Goal: Task Accomplishment & Management: Manage account settings

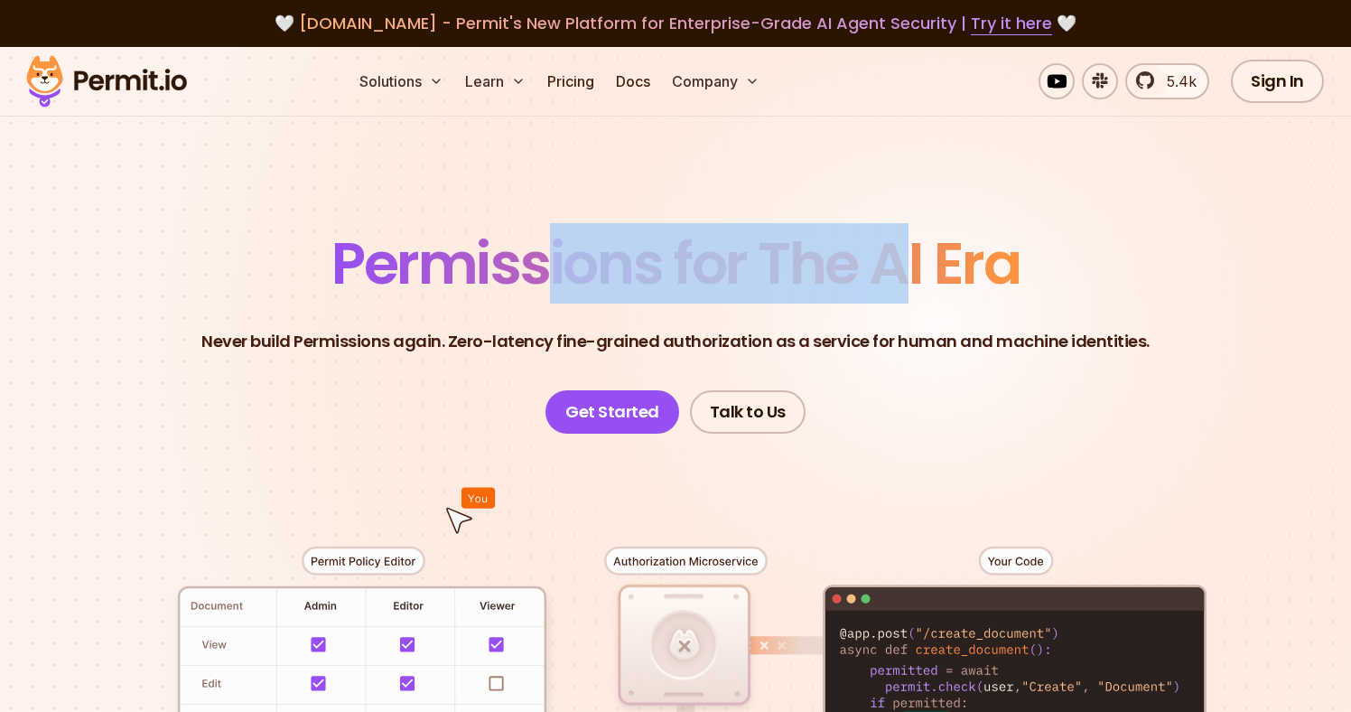
drag, startPoint x: 543, startPoint y: 266, endPoint x: 892, endPoint y: 261, distance: 349.6
click at [894, 261] on span "Permissions for The AI Era" at bounding box center [675, 263] width 688 height 80
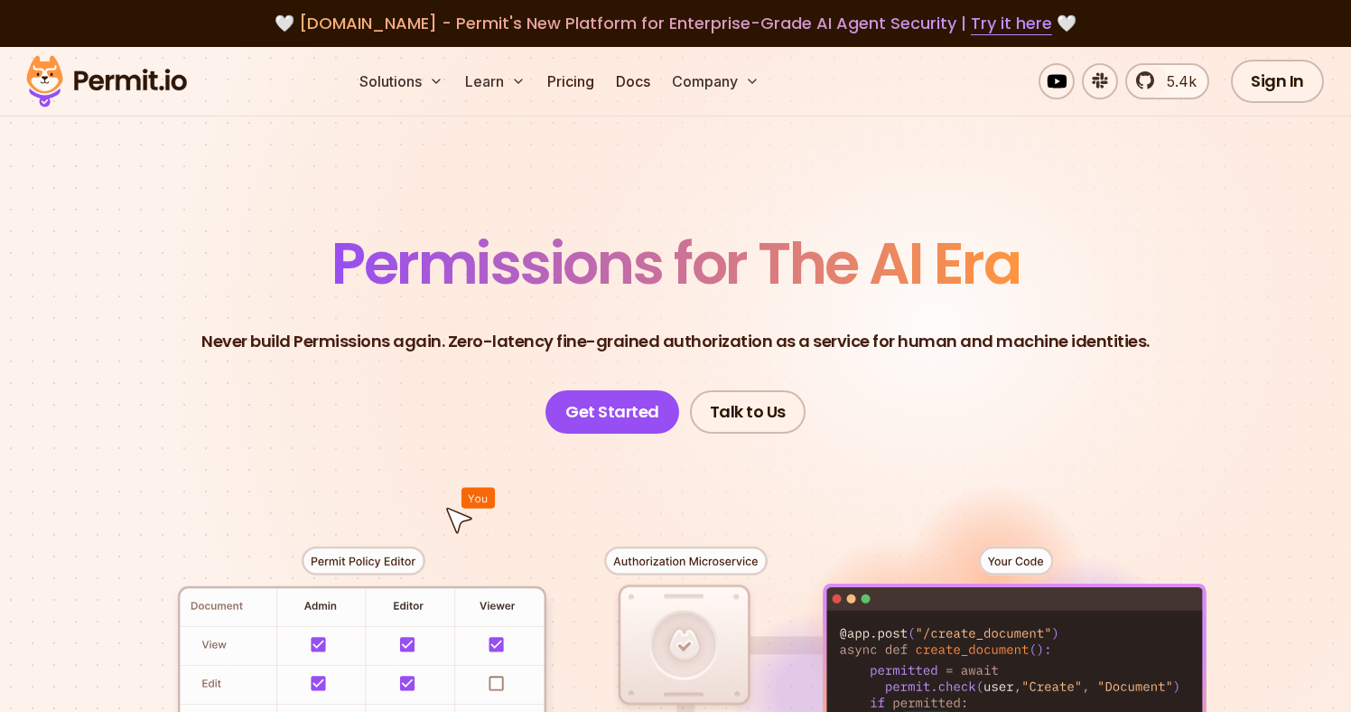
click at [917, 259] on span "Permissions for The AI Era" at bounding box center [675, 263] width 688 height 80
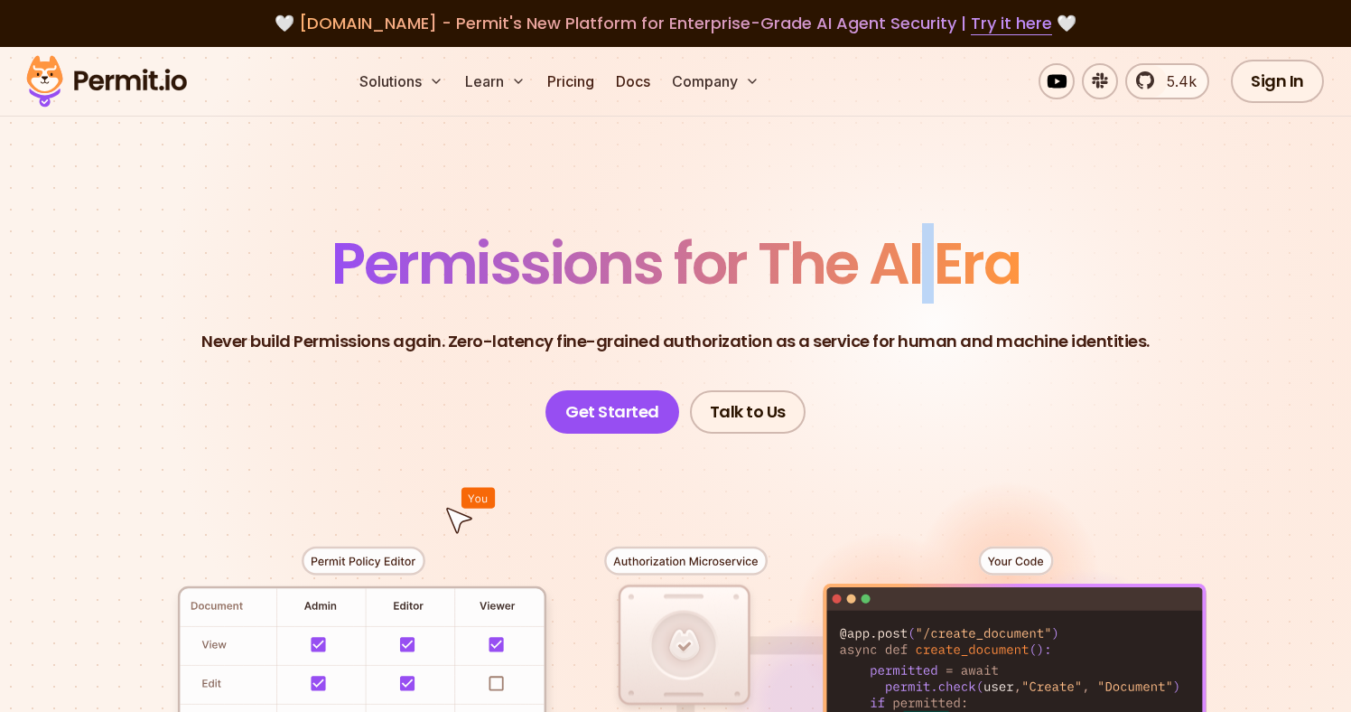
click at [917, 259] on span "Permissions for The AI Era" at bounding box center [675, 263] width 688 height 80
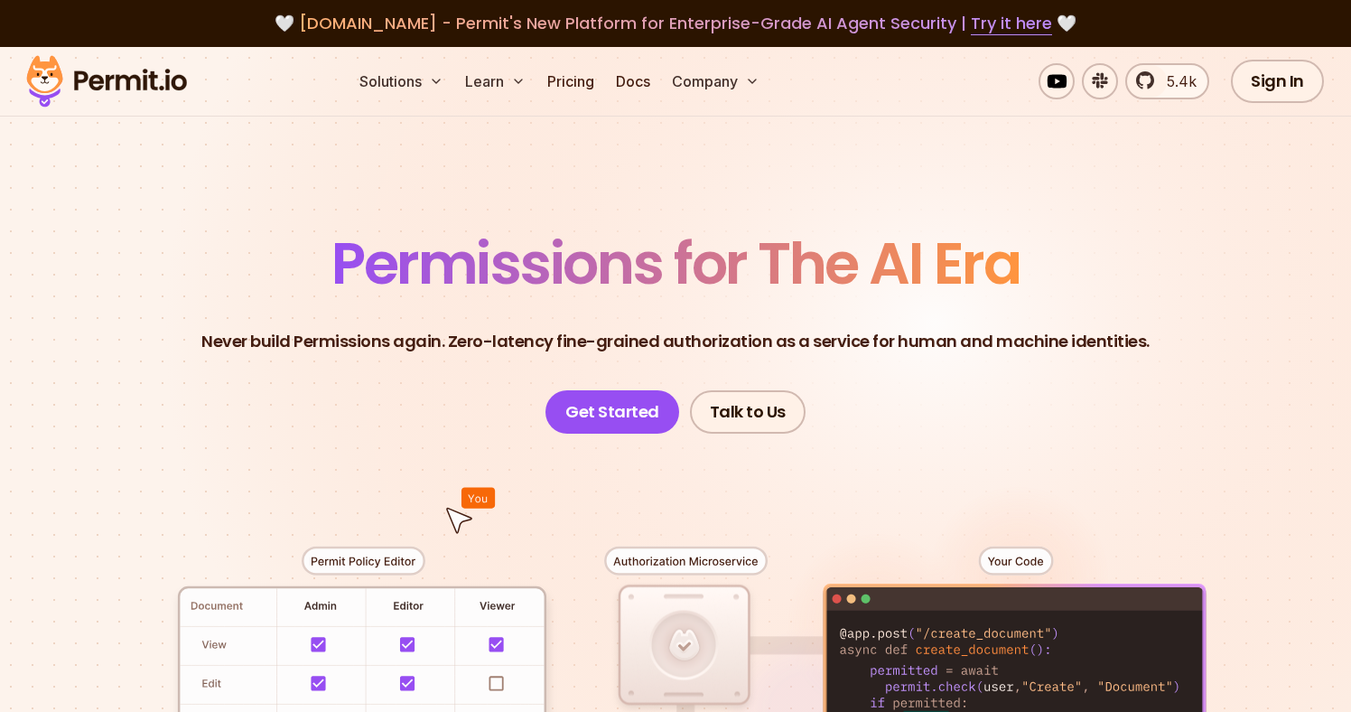
click at [910, 262] on span "Permissions for The AI Era" at bounding box center [675, 263] width 688 height 80
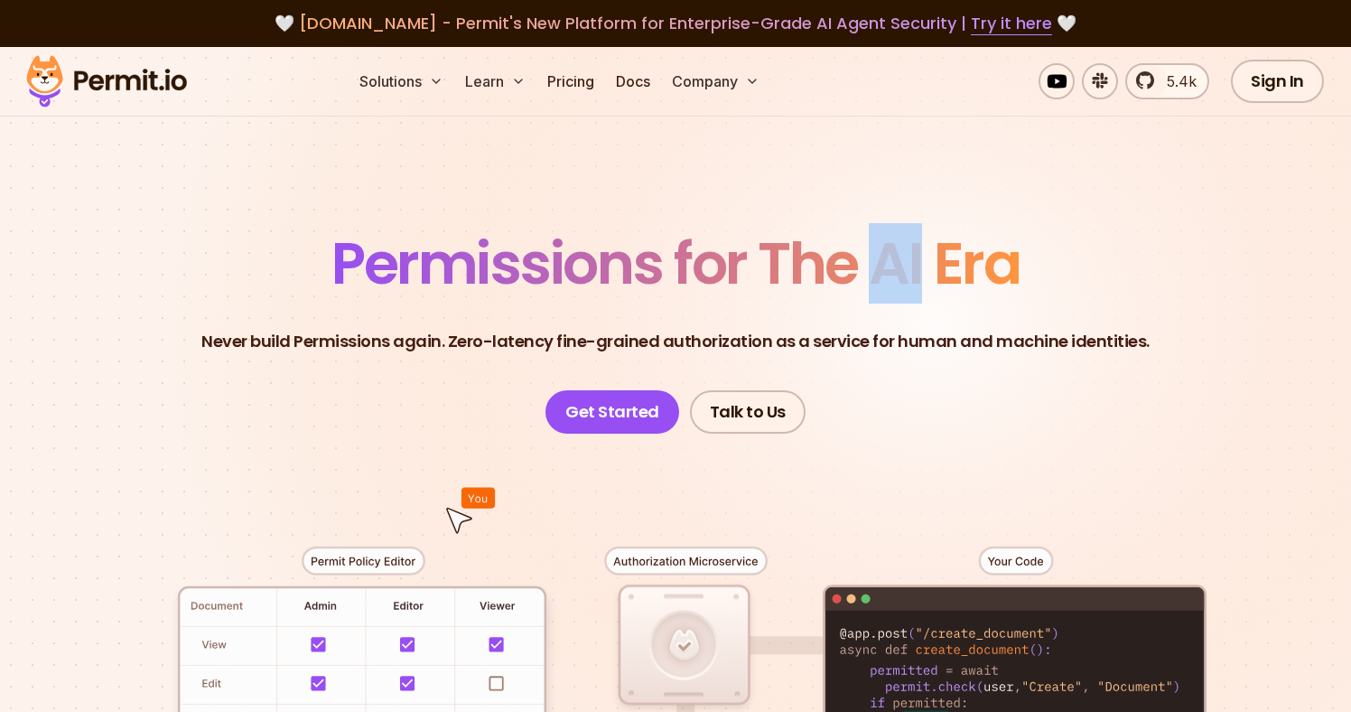
click at [910, 262] on span "Permissions for The AI Era" at bounding box center [675, 263] width 688 height 80
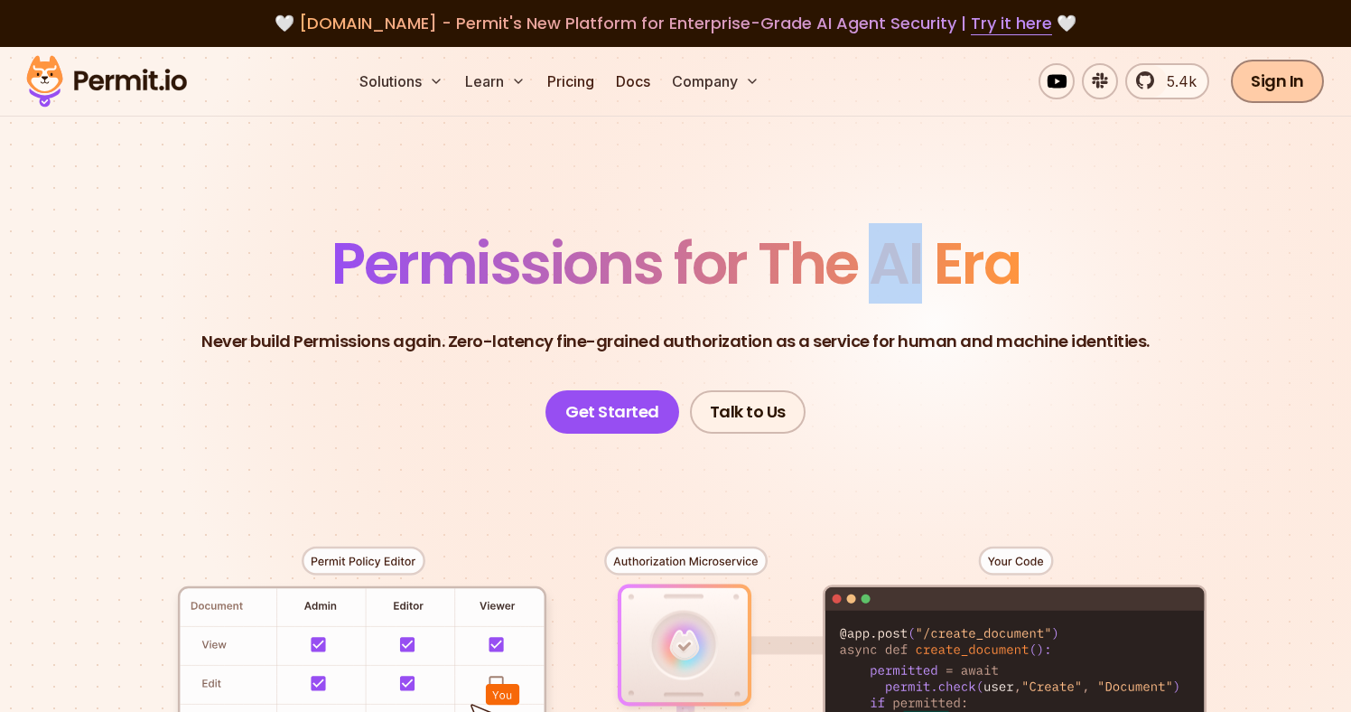
click at [1276, 99] on link "Sign In" at bounding box center [1277, 81] width 93 height 43
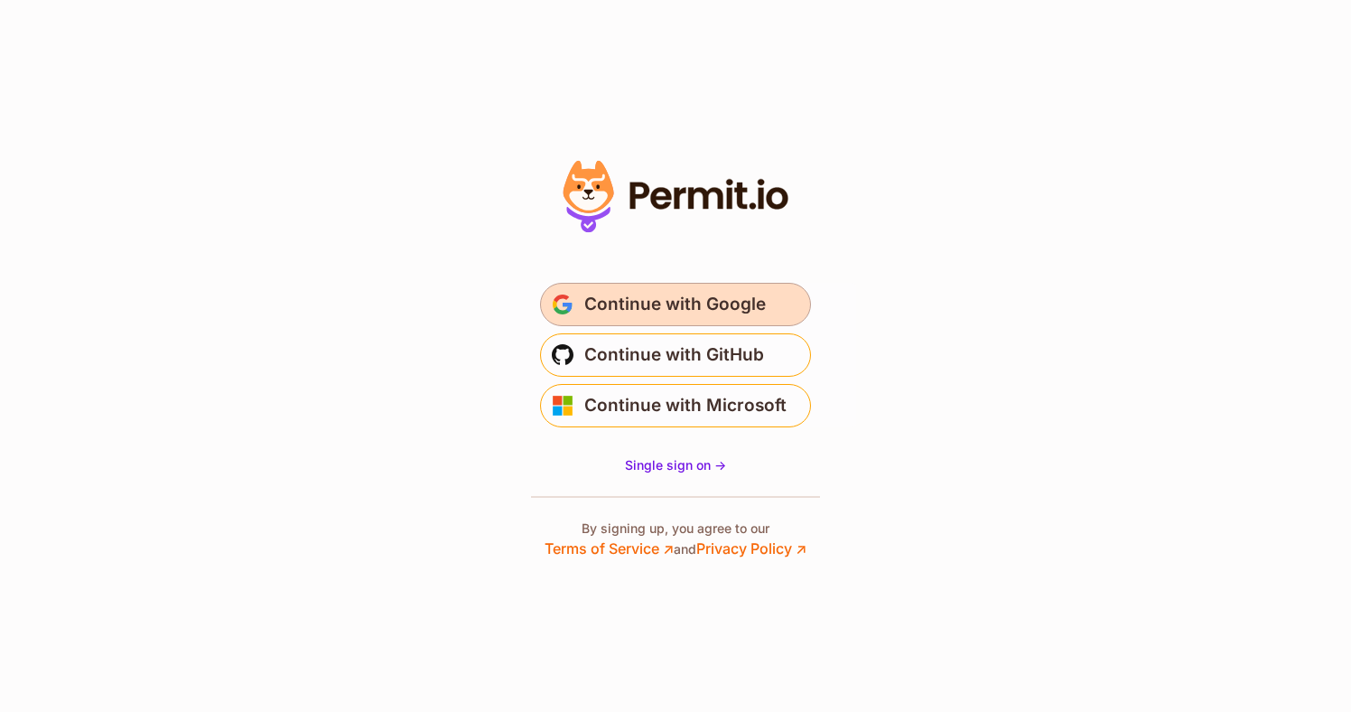
click at [757, 296] on span "Continue with Google" at bounding box center [675, 304] width 182 height 29
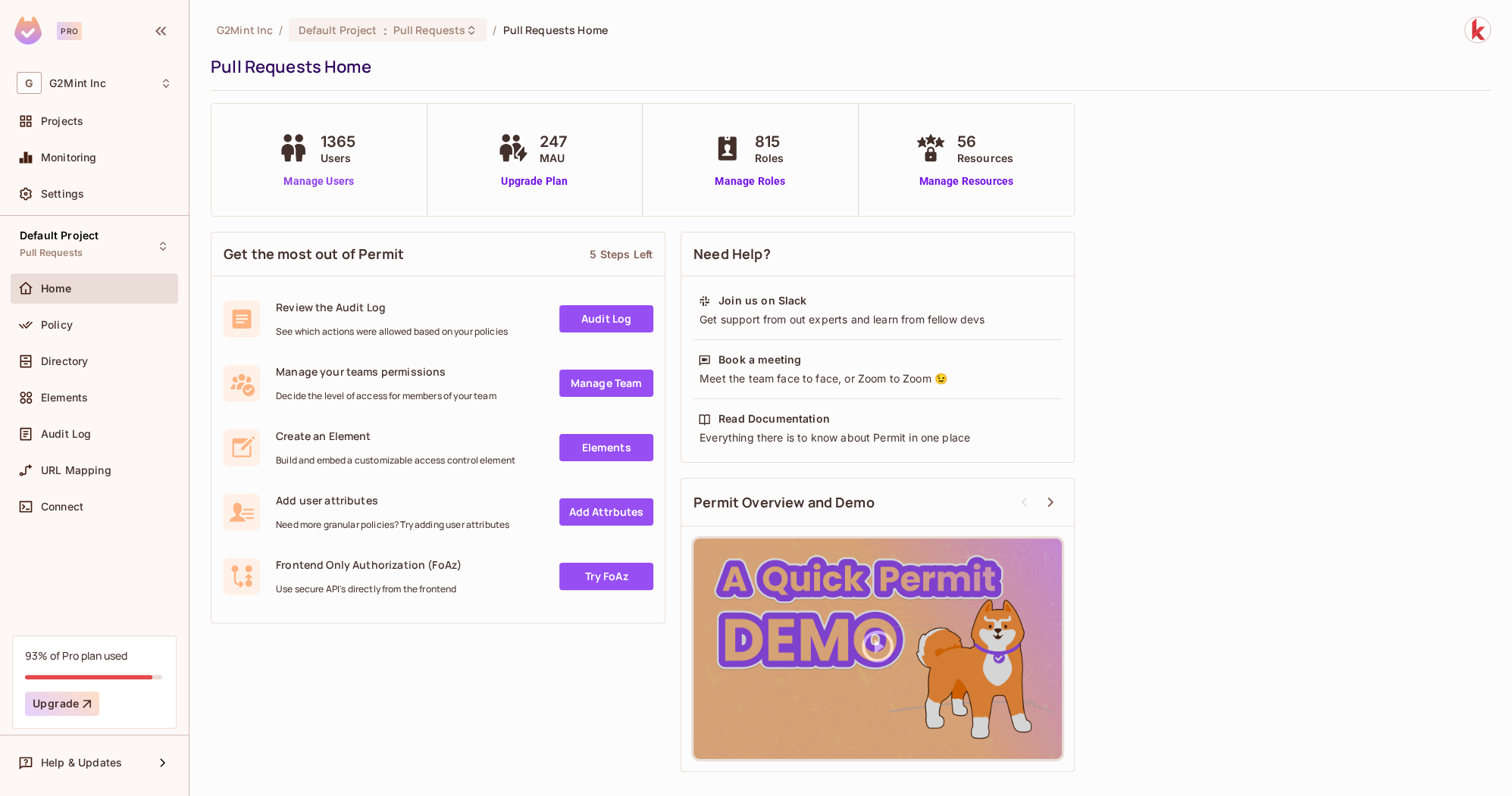
click at [324, 176] on link "Manage Users" at bounding box center [319, 181] width 89 height 16
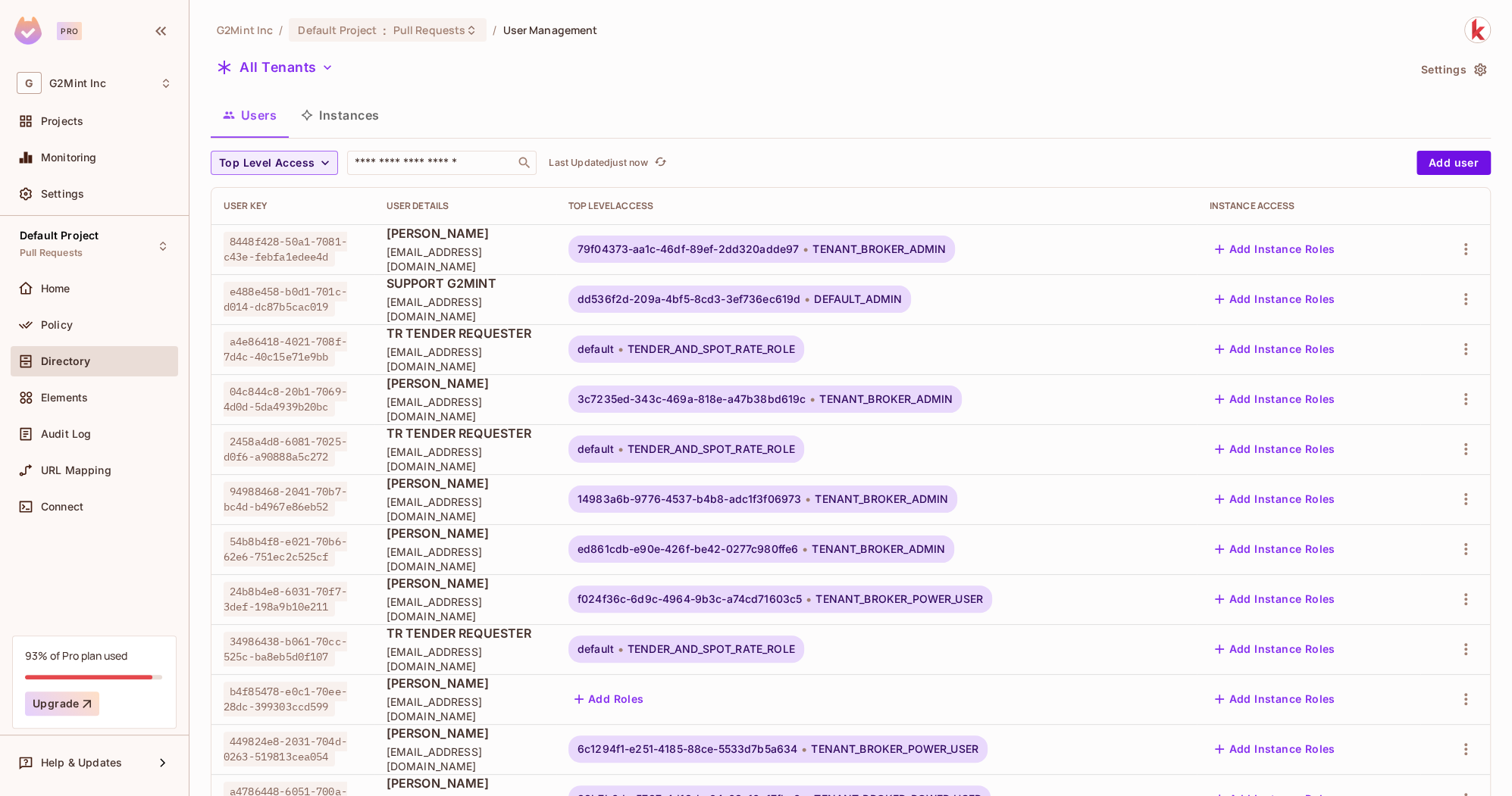
click at [139, 105] on div "G G2Mint Inc Projects Monitoring Settings" at bounding box center [94, 141] width 189 height 150
click at [139, 106] on div "Projects" at bounding box center [95, 121] width 168 height 30
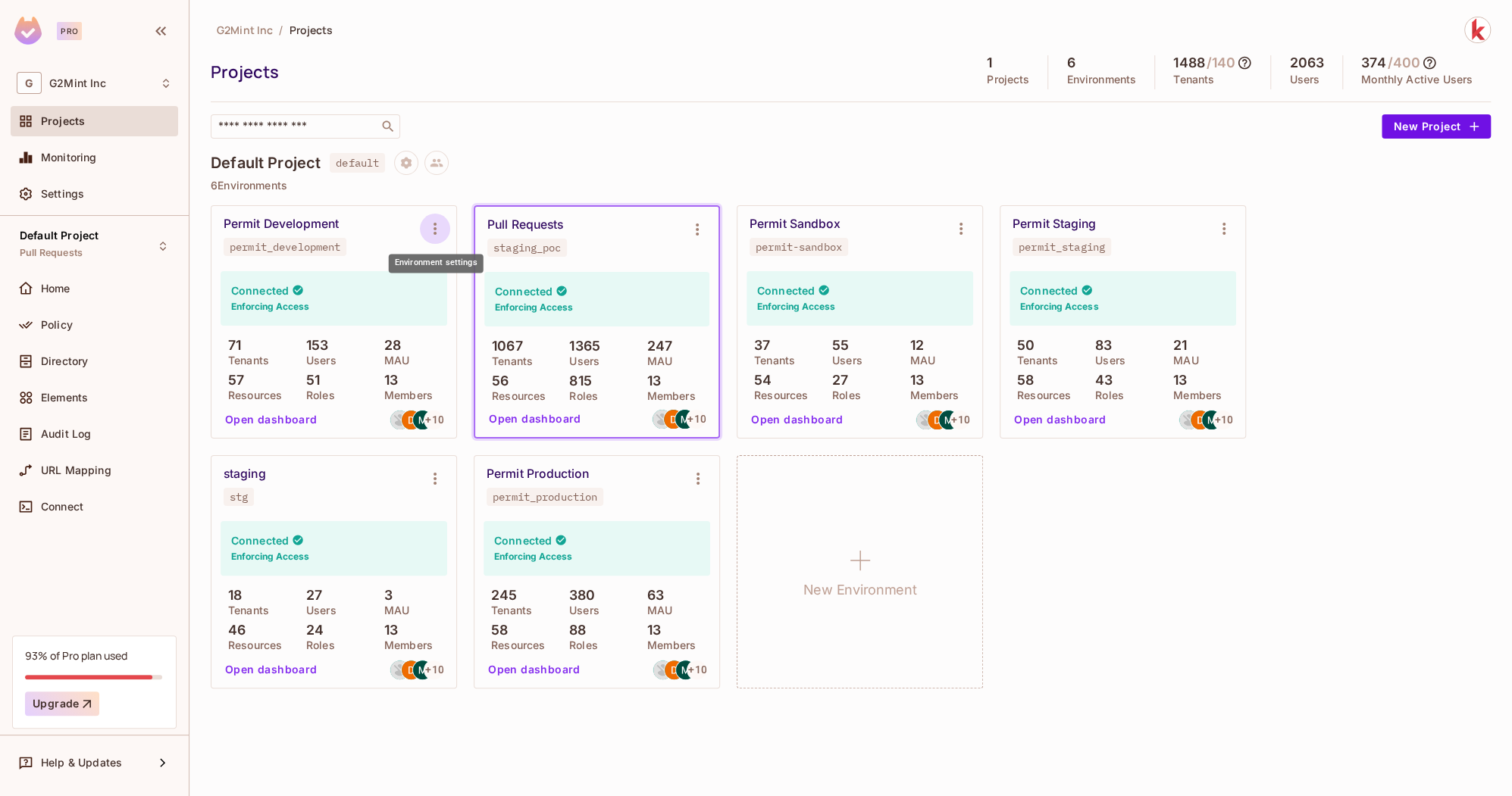
click at [430, 225] on icon "Environment settings" at bounding box center [435, 229] width 18 height 18
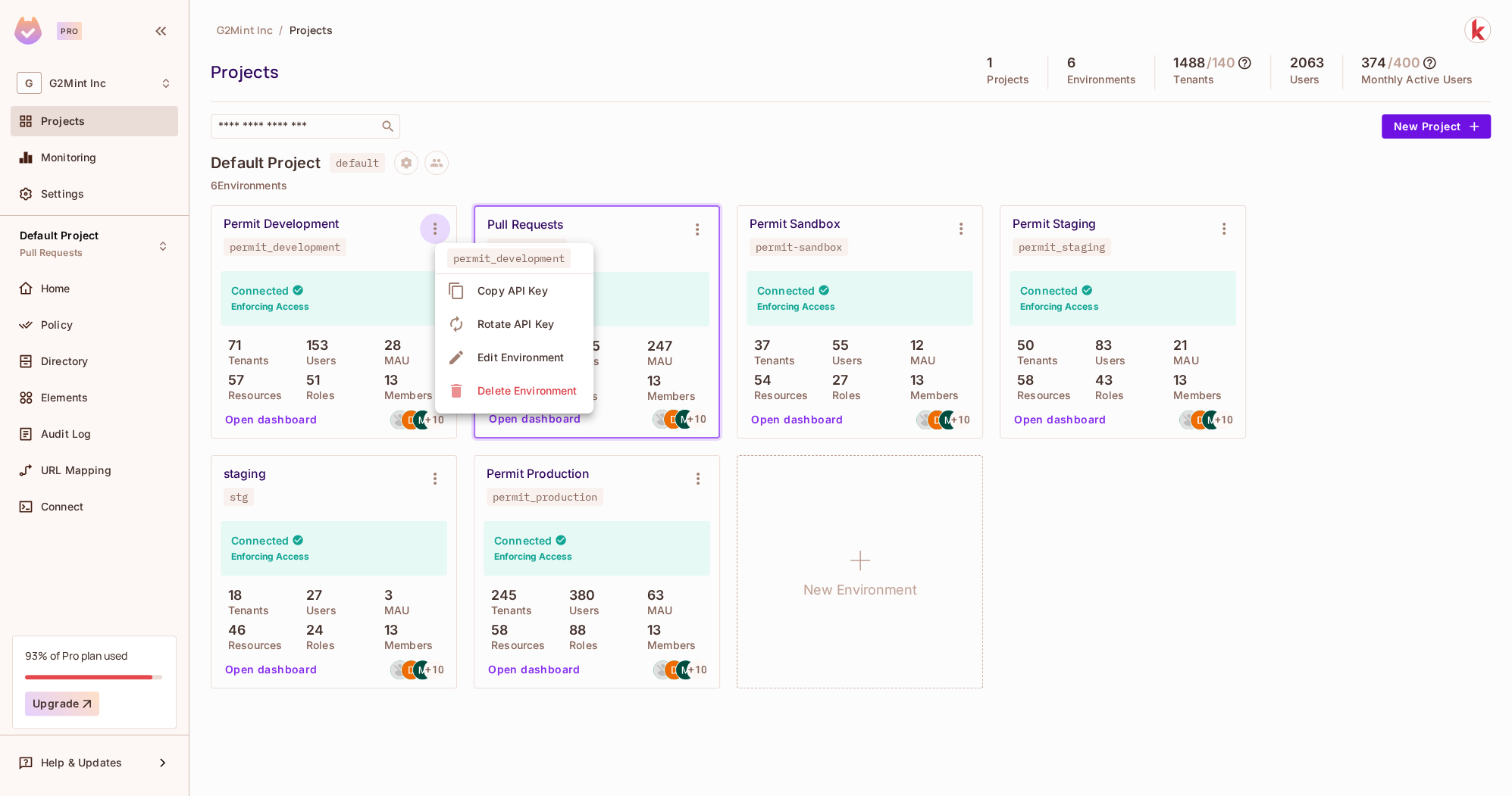
click at [399, 223] on div at bounding box center [756, 398] width 1512 height 796
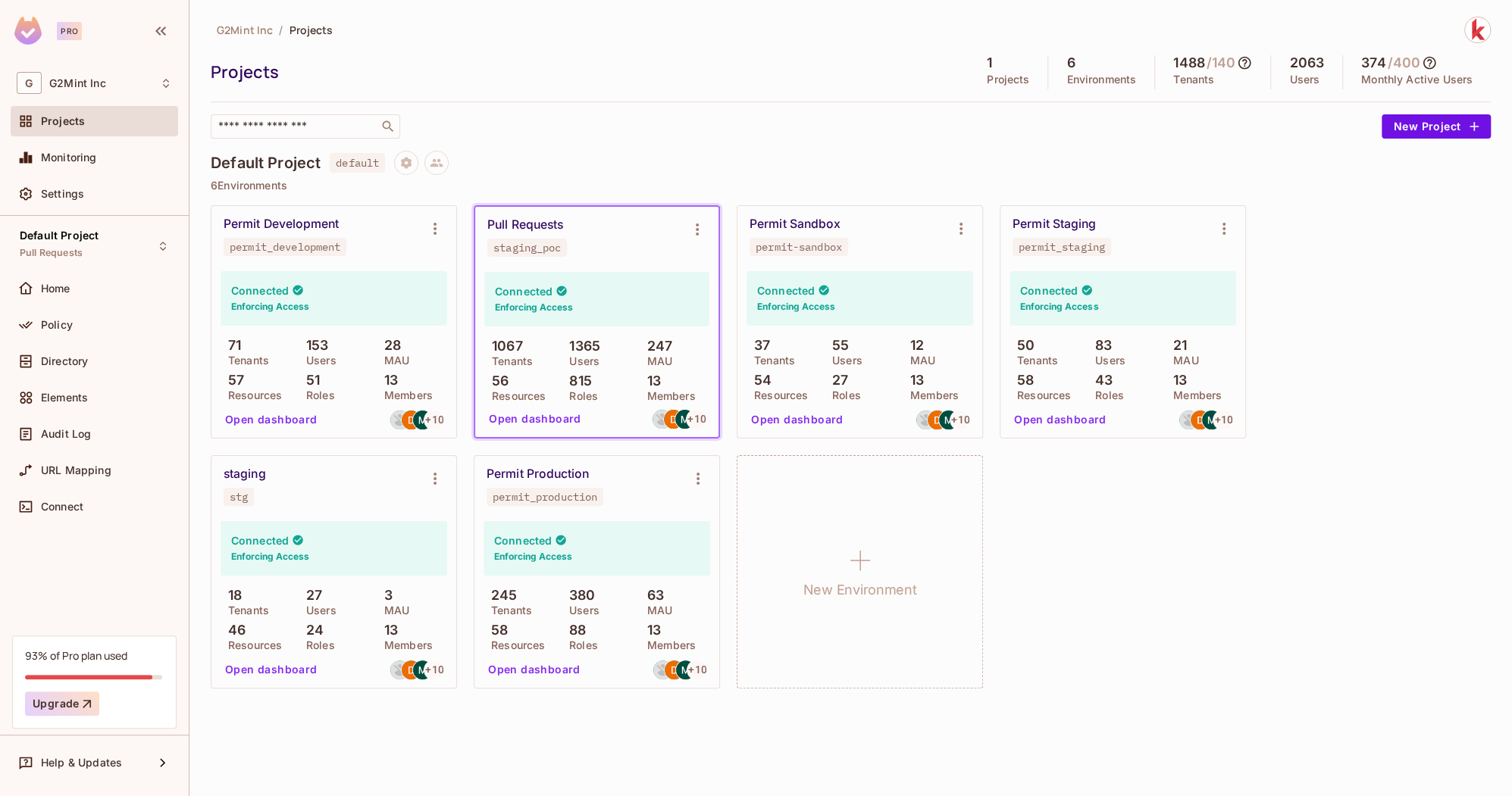
click at [364, 267] on div "Connected Enforcing Access 71 Tenants 153 Users 28 MAU 57 Resources 51 Roles 13…" at bounding box center [334, 352] width 245 height 171
click at [273, 427] on button "Open dashboard" at bounding box center [271, 419] width 105 height 24
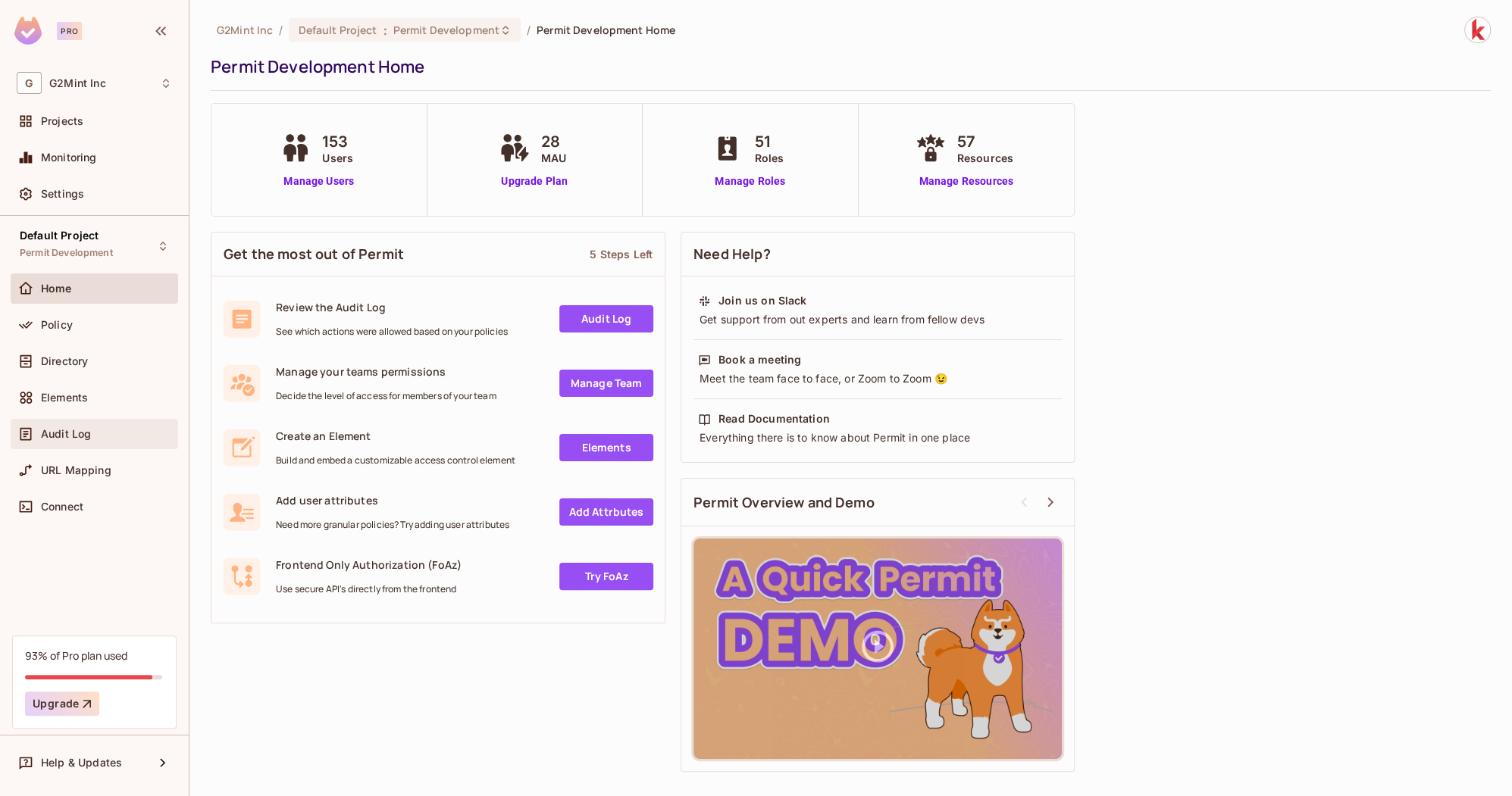
click at [72, 444] on div "Audit Log" at bounding box center [95, 434] width 168 height 30
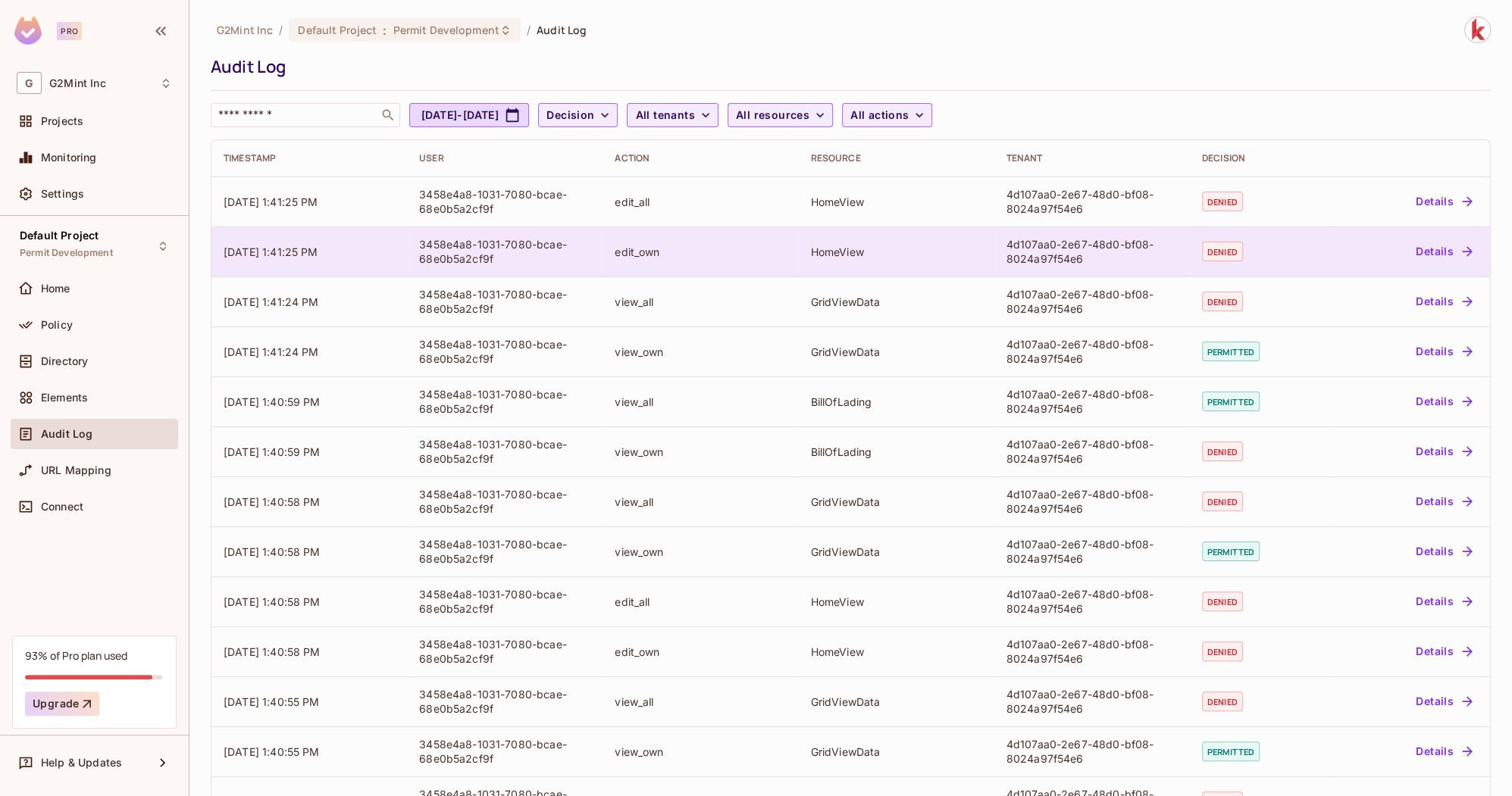
click at [868, 253] on div "HomeView" at bounding box center [896, 252] width 171 height 14
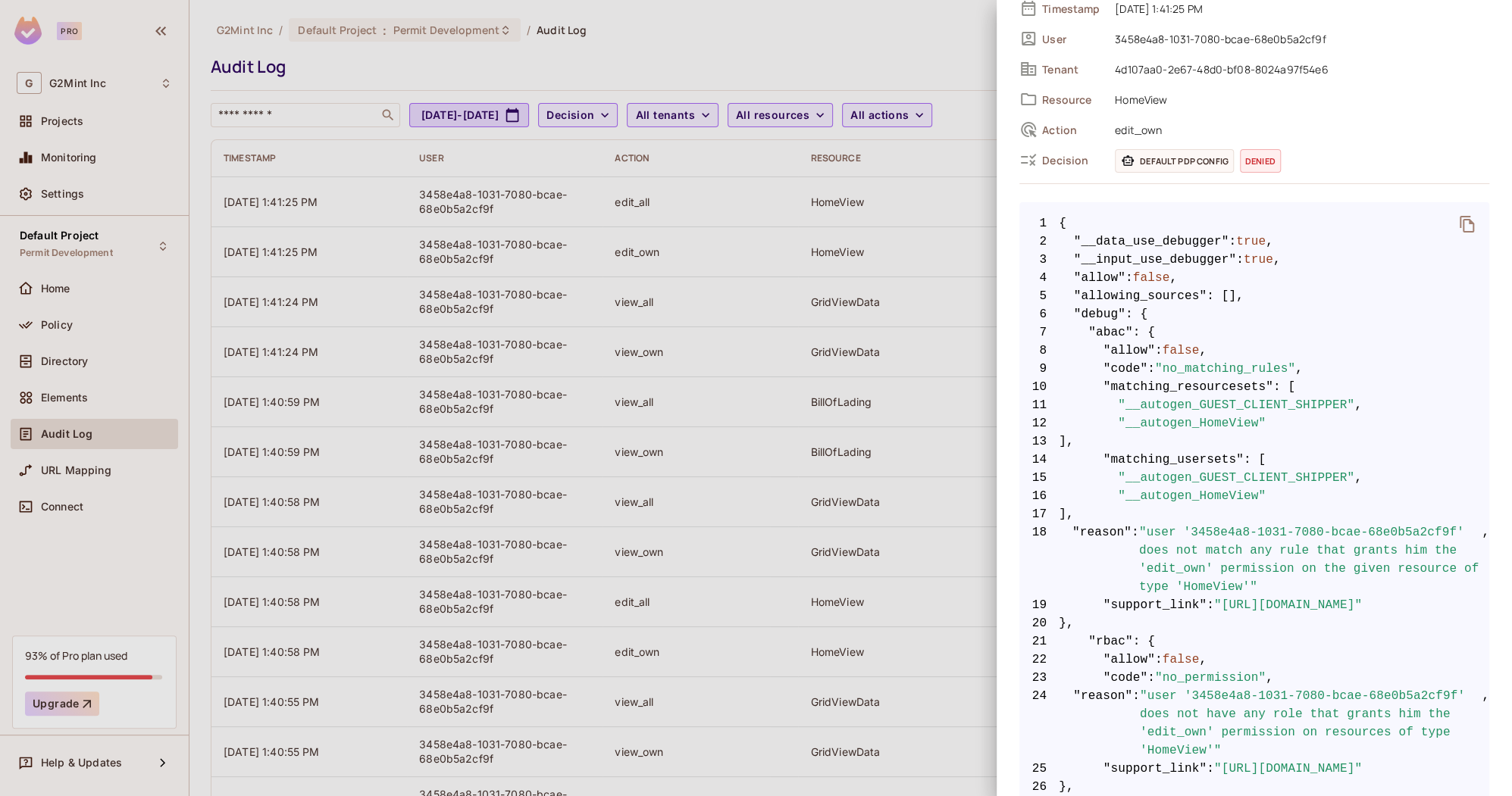
scroll to position [101, 0]
drag, startPoint x: 1348, startPoint y: 480, endPoint x: 1197, endPoint y: 481, distance: 151.0
click at [1197, 481] on span ""__autogen_GUEST_CLIENT_SHIPPER"" at bounding box center [1236, 475] width 237 height 18
copy span "GUEST_CLIENT_SHIPPER"
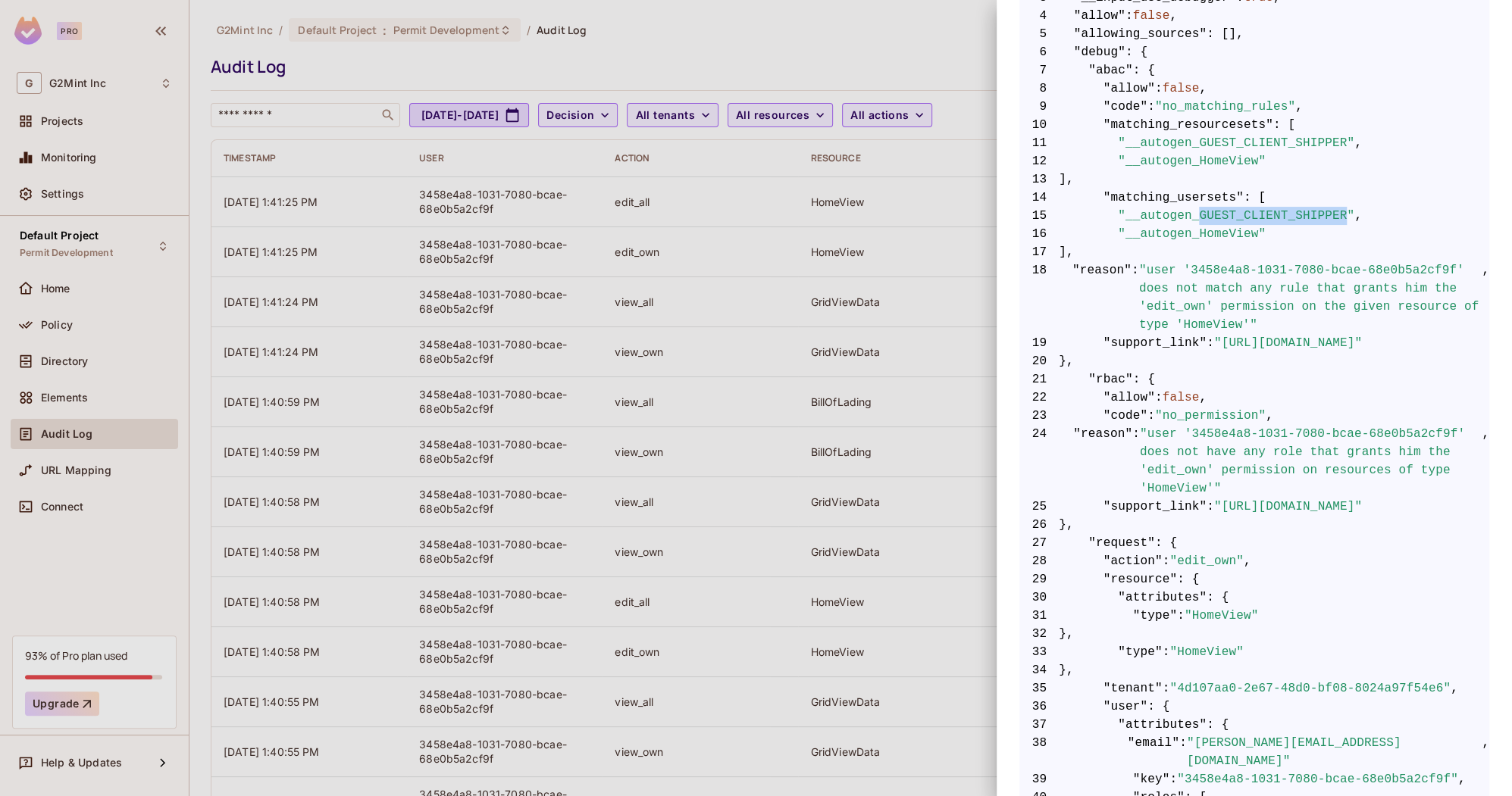
scroll to position [5, 0]
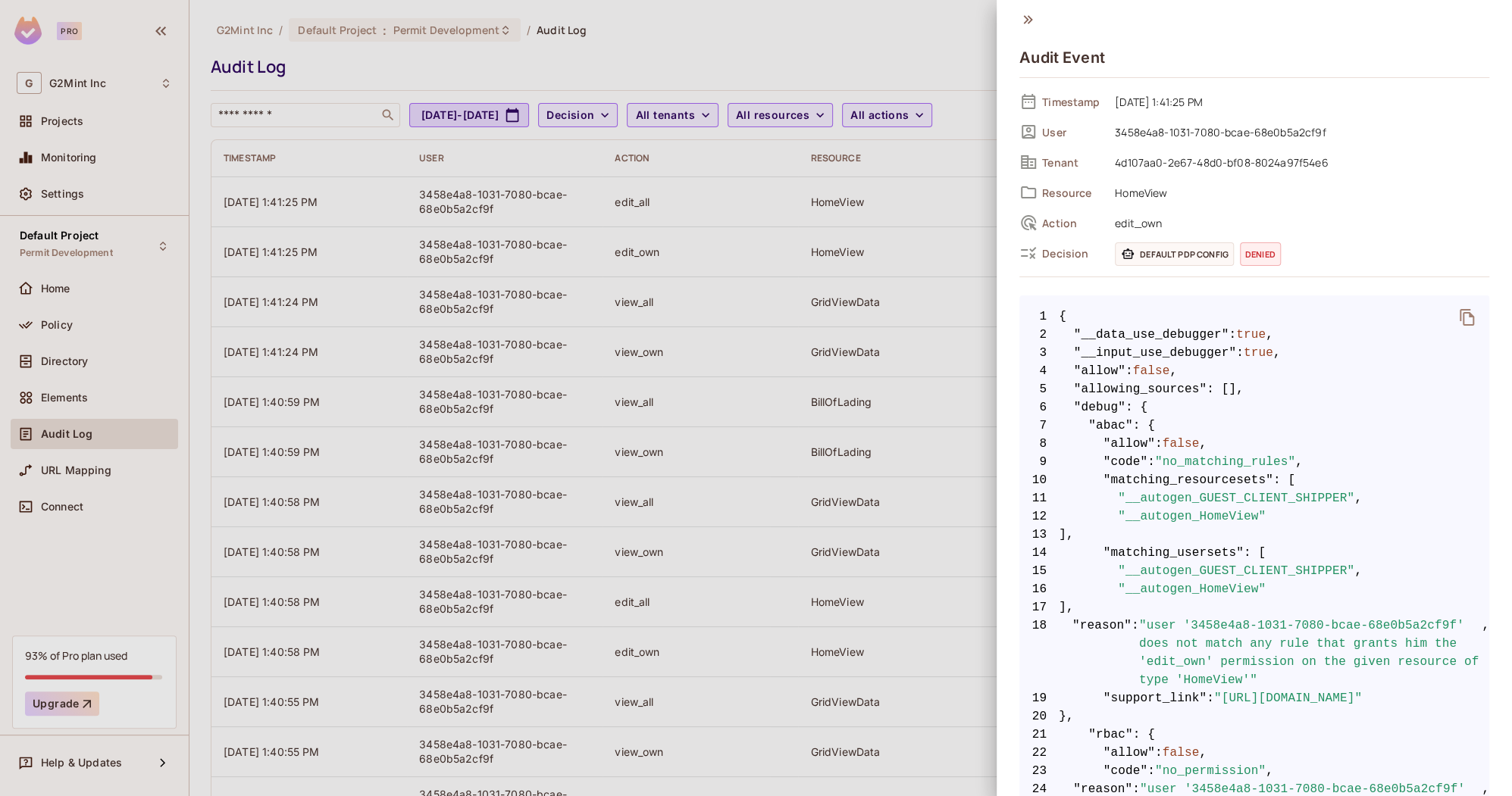
click at [777, 449] on div at bounding box center [756, 398] width 1512 height 796
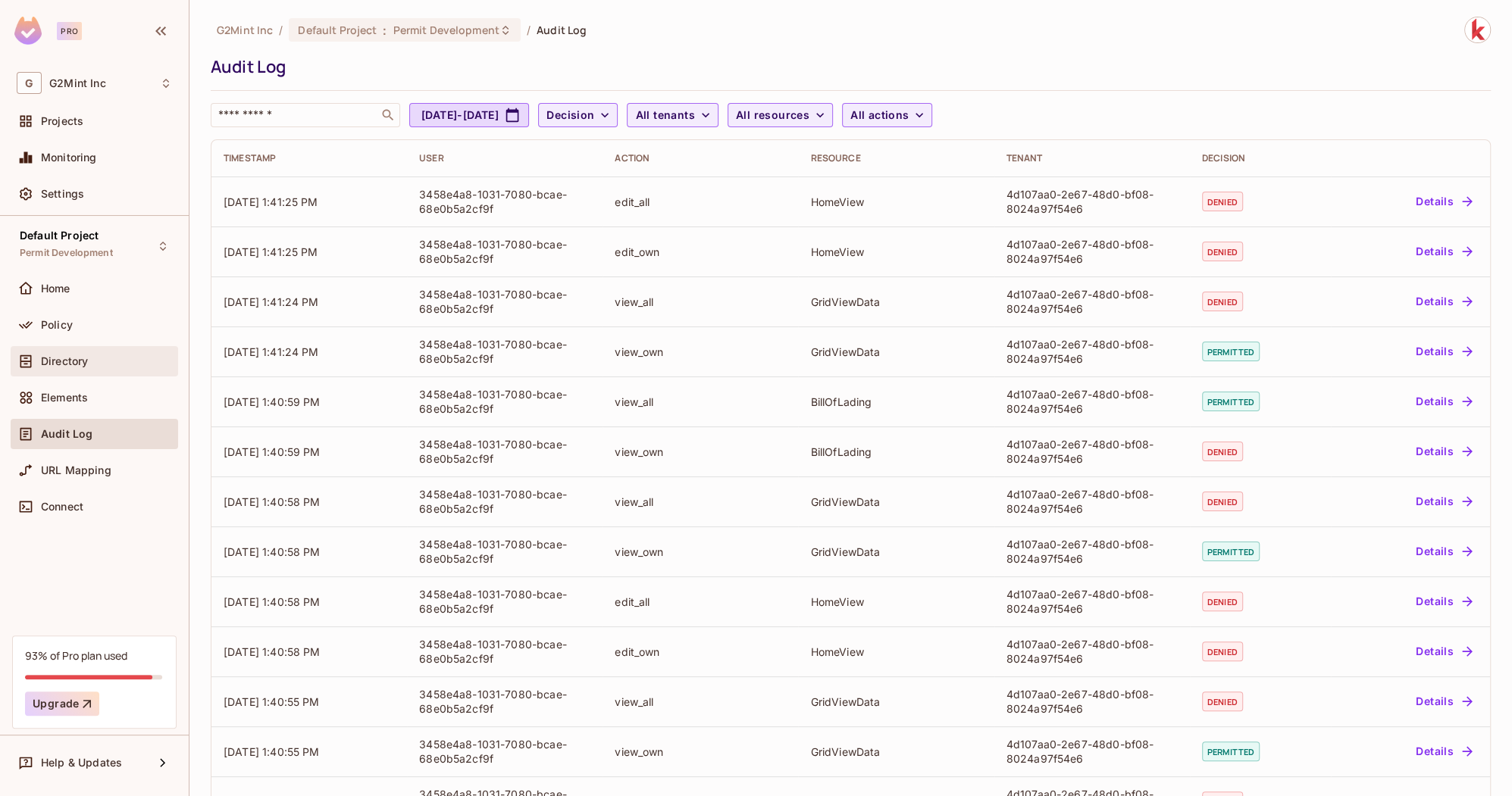
click at [122, 362] on div "Directory" at bounding box center [107, 362] width 131 height 12
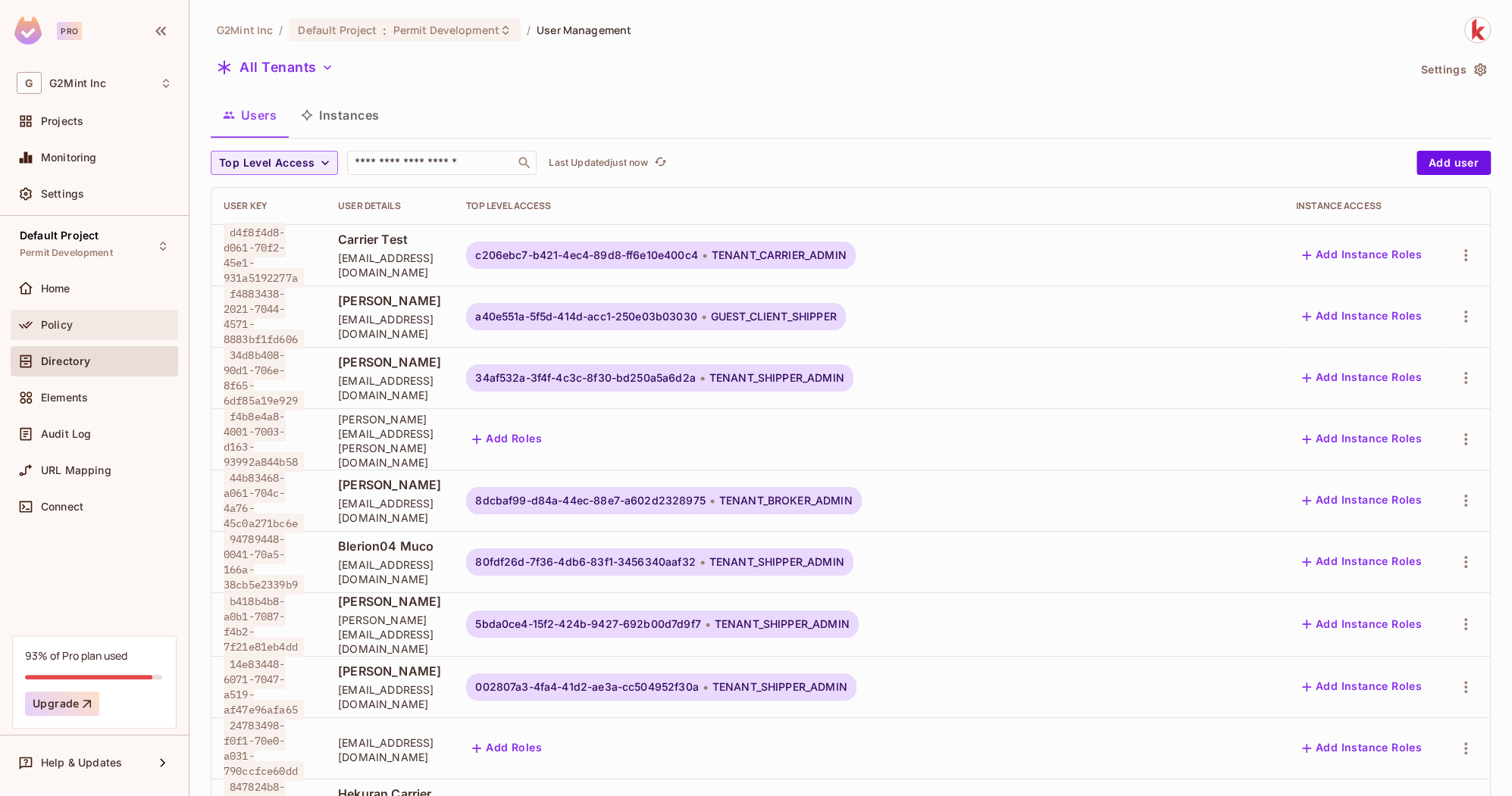
click at [81, 327] on div "Policy" at bounding box center [107, 325] width 131 height 12
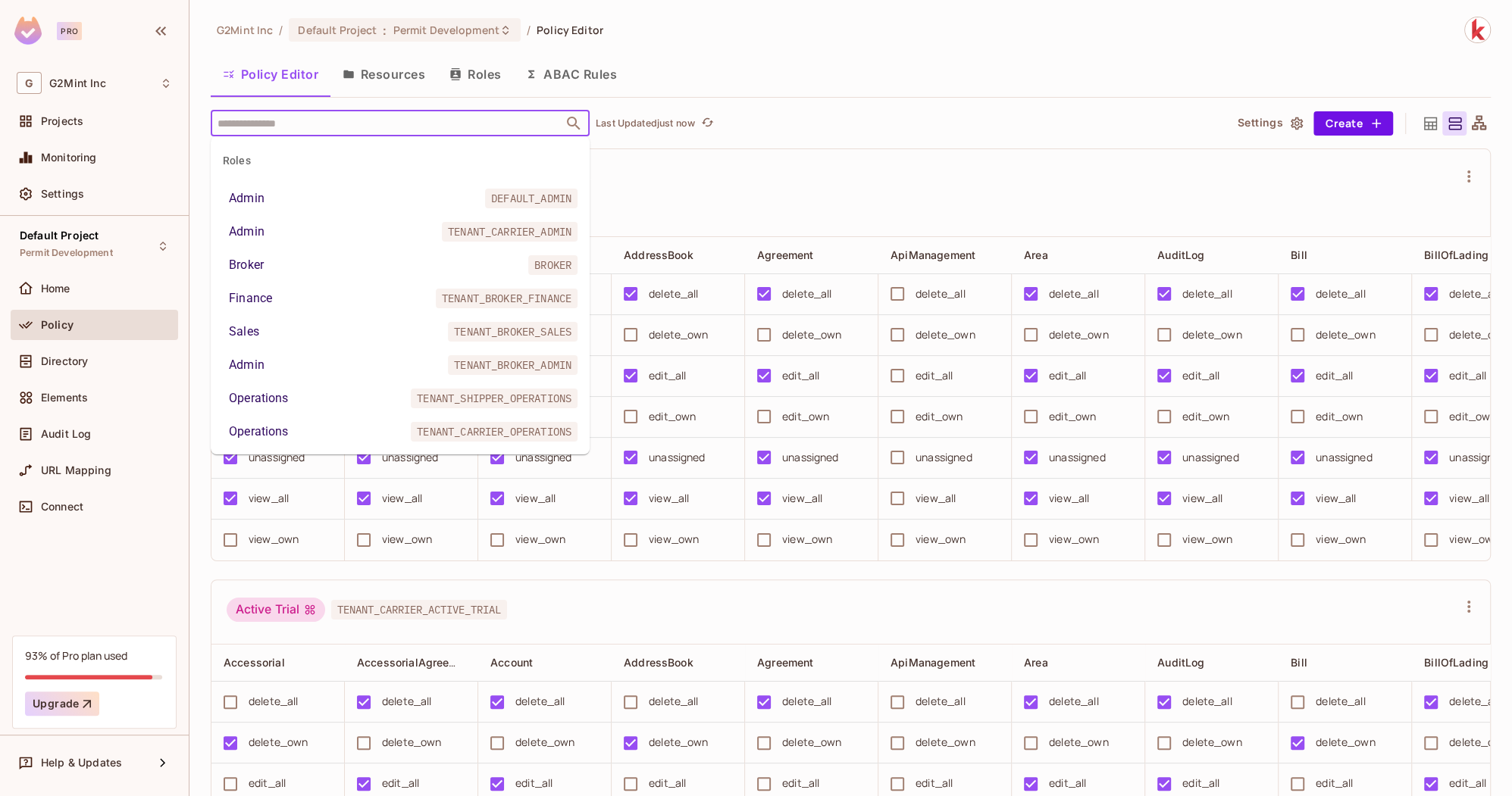
click at [409, 131] on input "text" at bounding box center [387, 123] width 347 height 27
paste input "**********"
type input "**********"
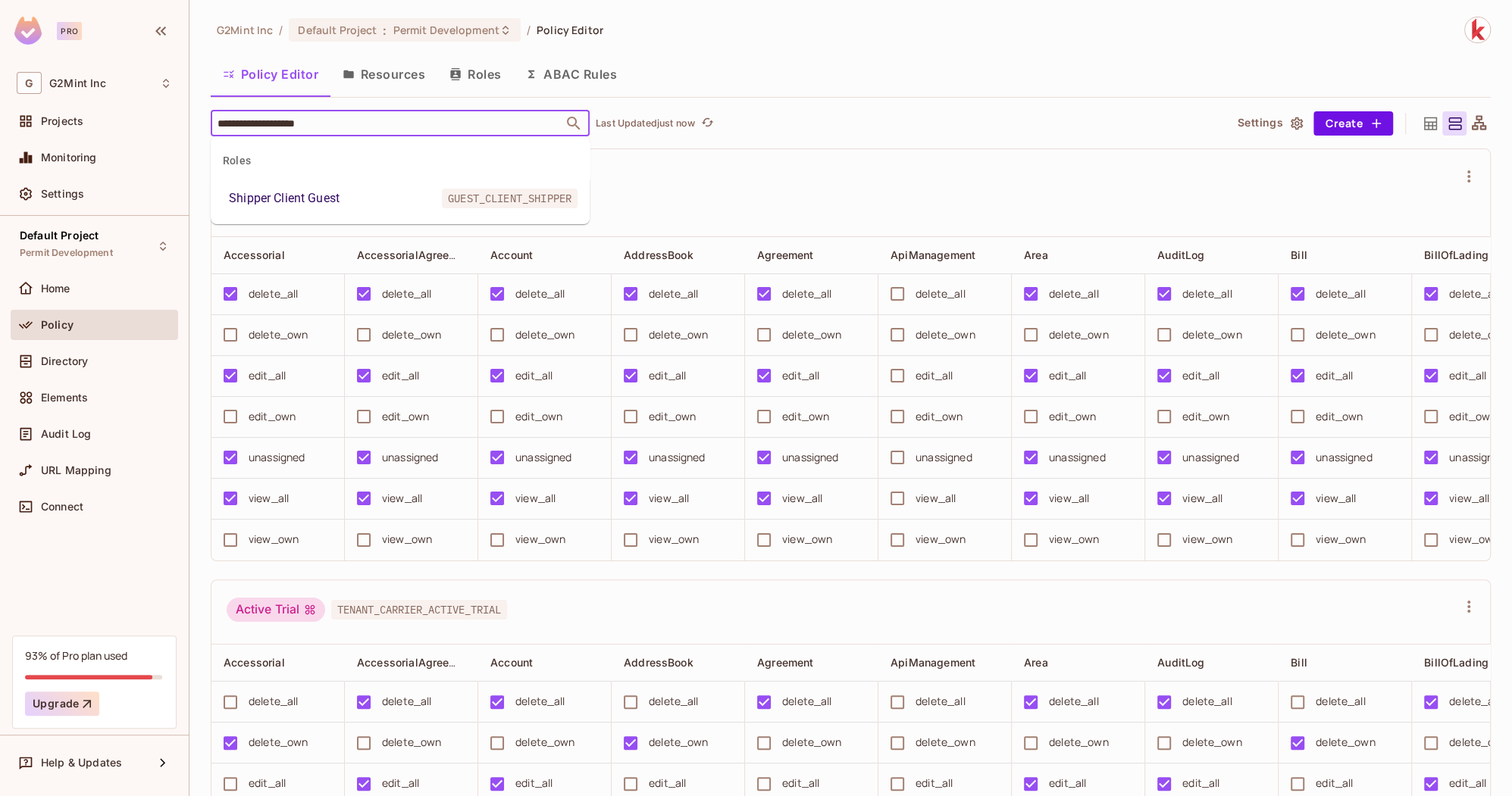
click at [355, 198] on li "Shipper Client Guest GUEST_CLIENT_SHIPPER" at bounding box center [400, 198] width 379 height 28
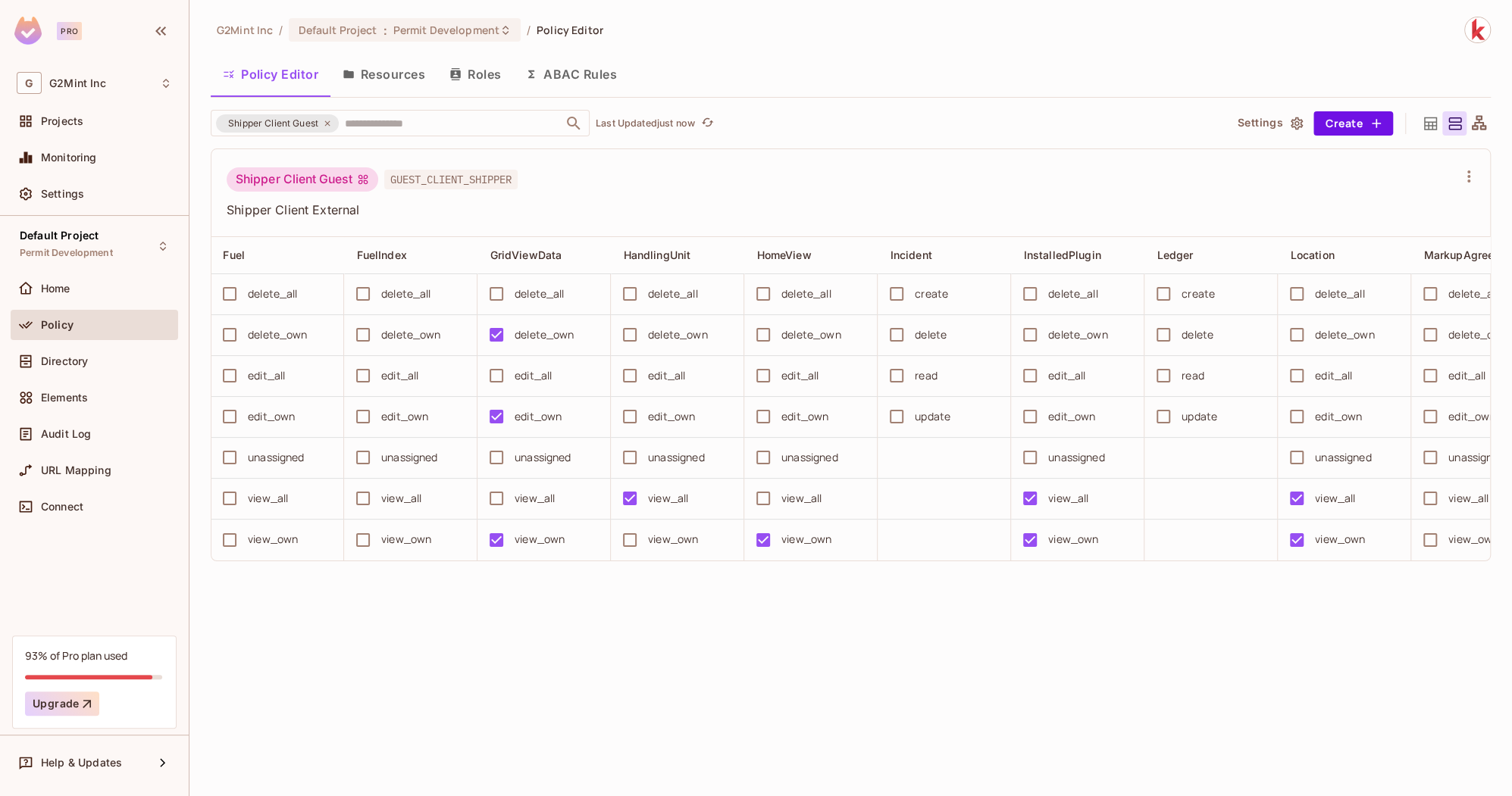
scroll to position [0, 2161]
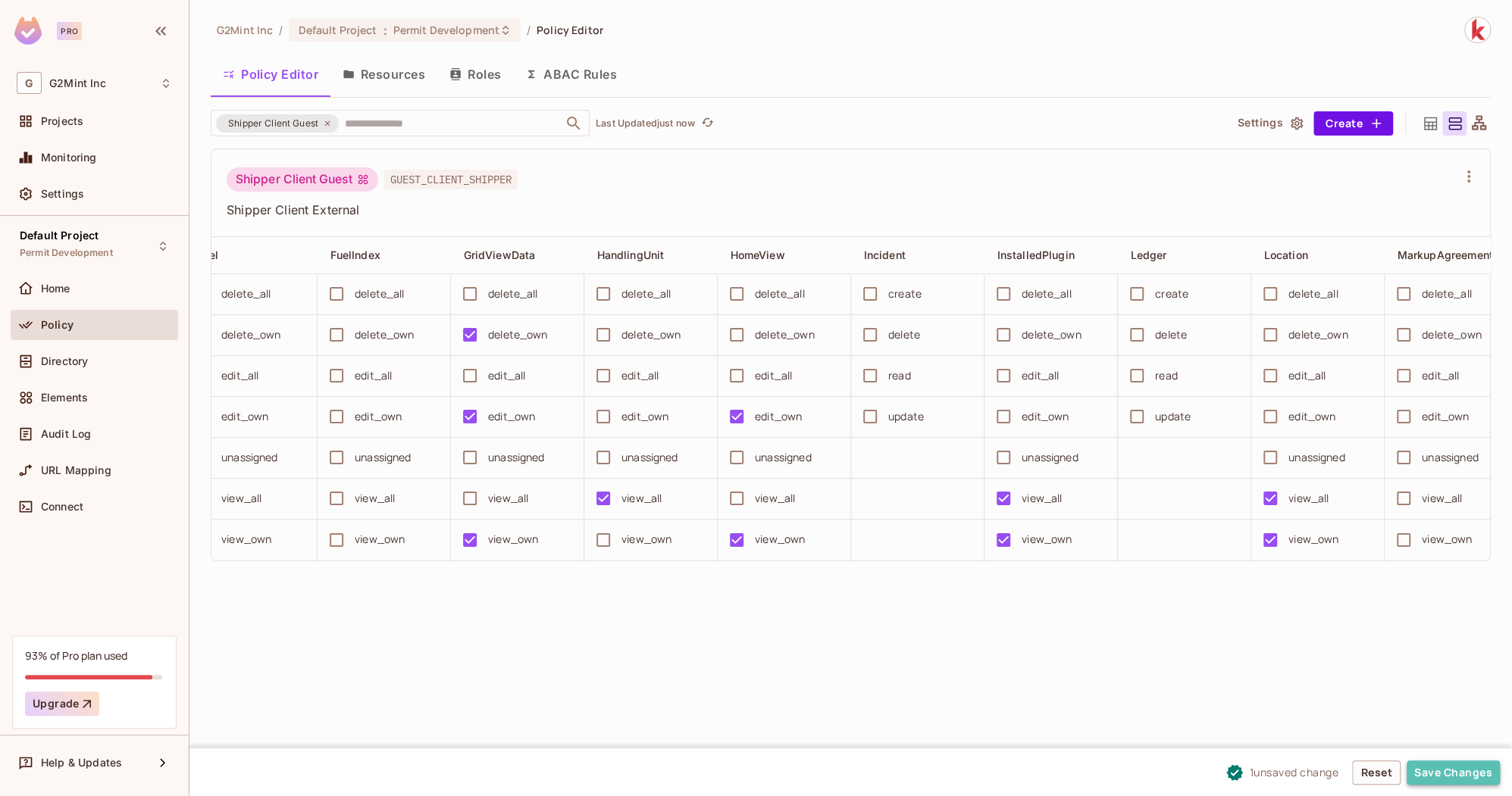
click at [1424, 772] on button "Save Changes" at bounding box center [1452, 773] width 93 height 24
